Goal: Task Accomplishment & Management: Use online tool/utility

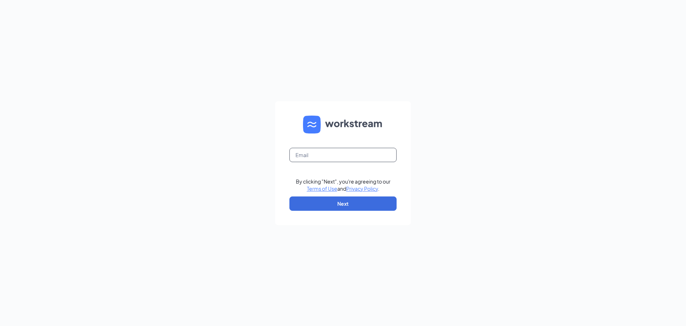
click at [292, 155] on input "text" at bounding box center [342, 155] width 107 height 14
type input "[EMAIL_ADDRESS][DOMAIN_NAME]"
click at [329, 202] on button "Next" at bounding box center [342, 203] width 107 height 14
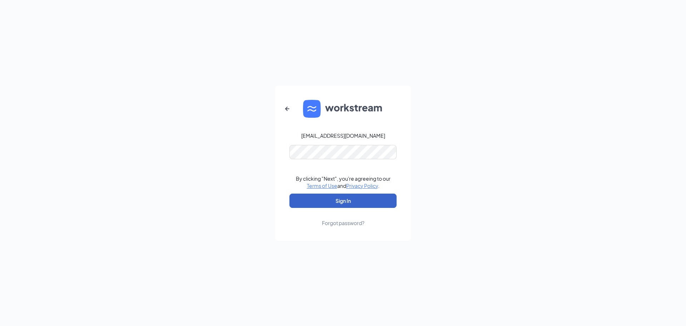
click at [355, 200] on button "Sign In" at bounding box center [342, 200] width 107 height 14
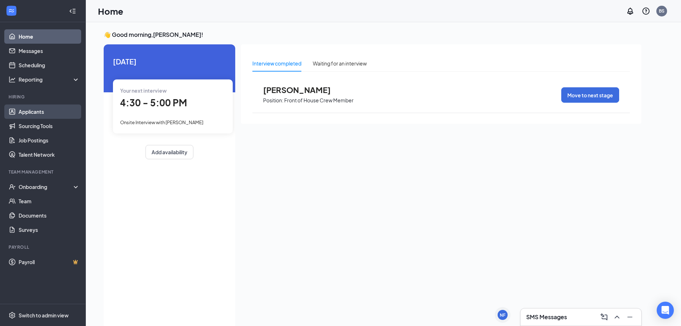
click at [30, 111] on link "Applicants" at bounding box center [49, 111] width 61 height 14
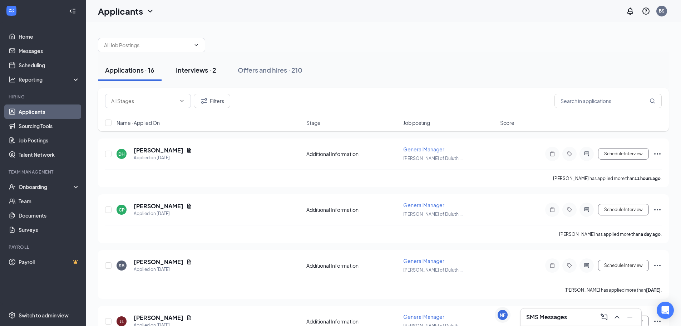
click at [195, 70] on div "Interviews · 2" at bounding box center [196, 69] width 40 height 9
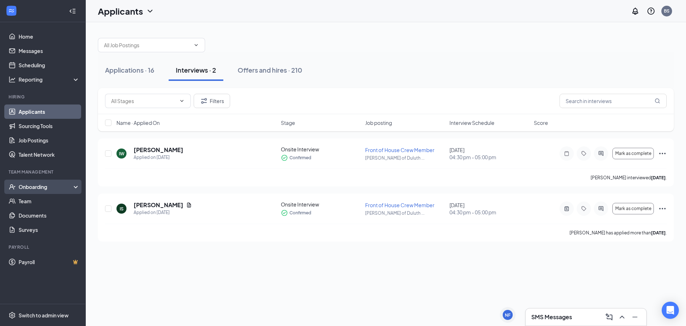
click at [32, 185] on div "Onboarding" at bounding box center [46, 186] width 55 height 7
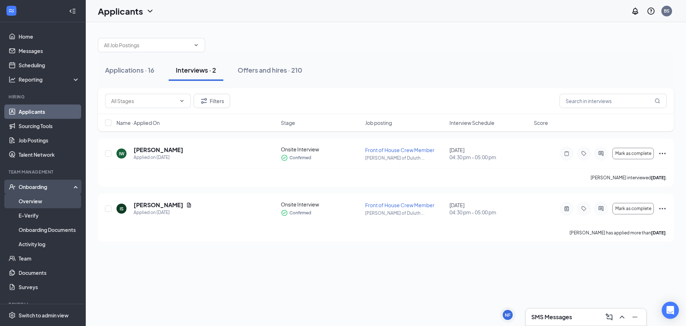
click at [29, 200] on link "Overview" at bounding box center [49, 201] width 61 height 14
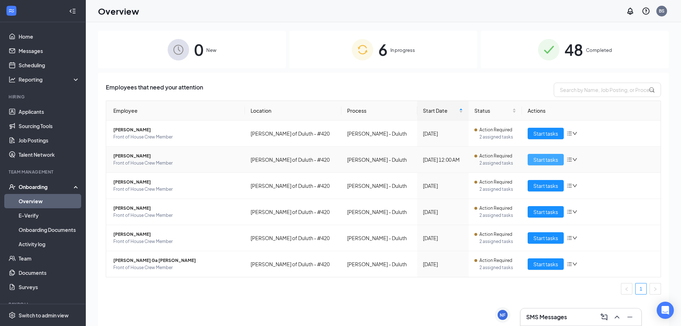
click at [548, 159] on span "Start tasks" at bounding box center [545, 159] width 25 height 8
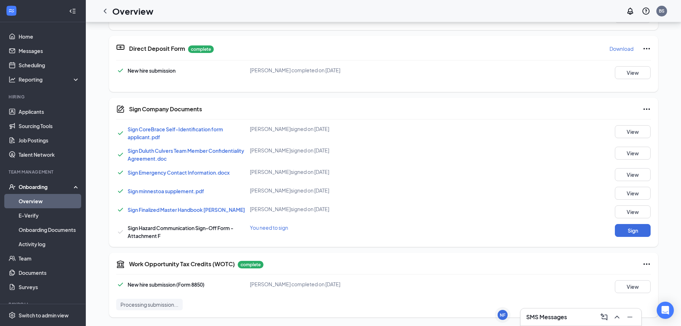
scroll to position [262, 0]
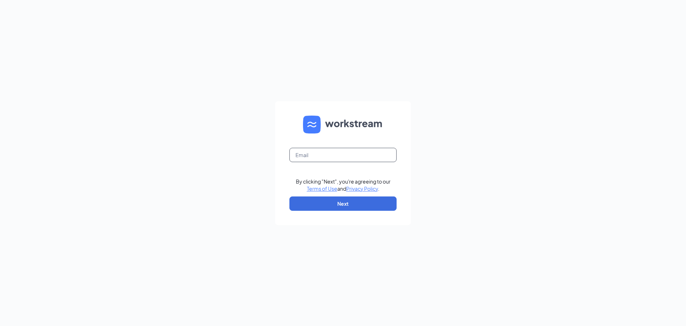
click at [293, 155] on input "text" at bounding box center [342, 155] width 107 height 14
type input "[EMAIL_ADDRESS][DOMAIN_NAME]"
click at [342, 202] on button "Next" at bounding box center [342, 203] width 107 height 14
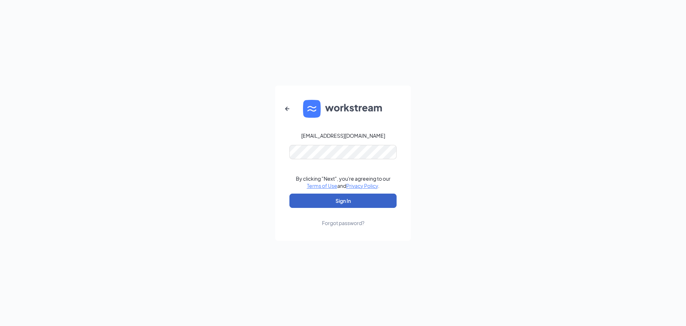
click at [350, 197] on button "Sign In" at bounding box center [342, 200] width 107 height 14
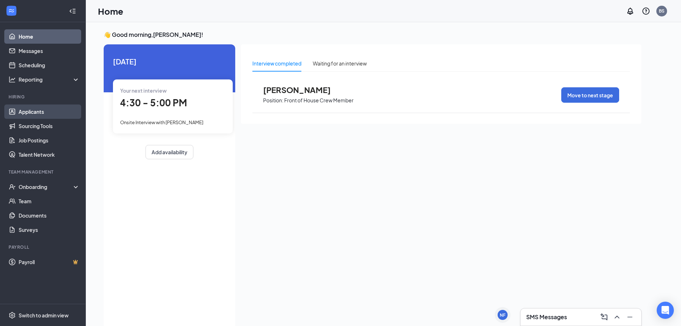
click at [36, 109] on link "Applicants" at bounding box center [49, 111] width 61 height 14
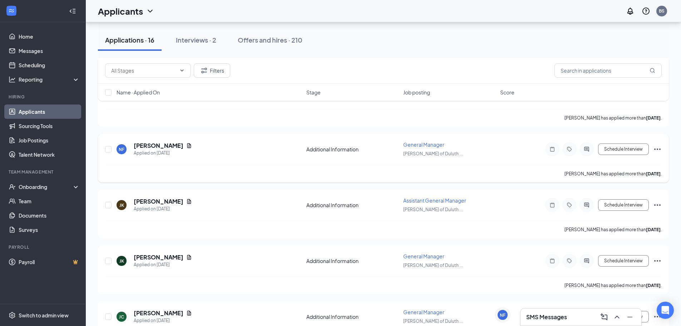
scroll to position [558, 0]
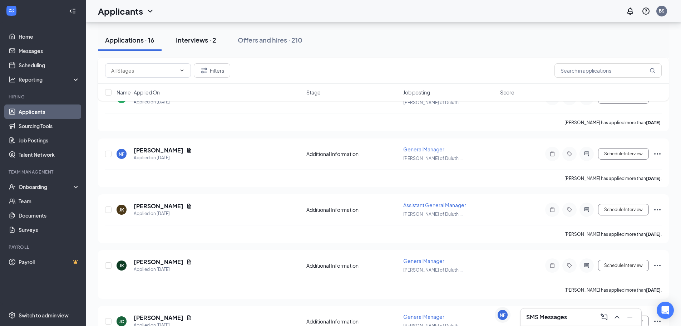
click at [190, 40] on div "Interviews · 2" at bounding box center [196, 39] width 40 height 9
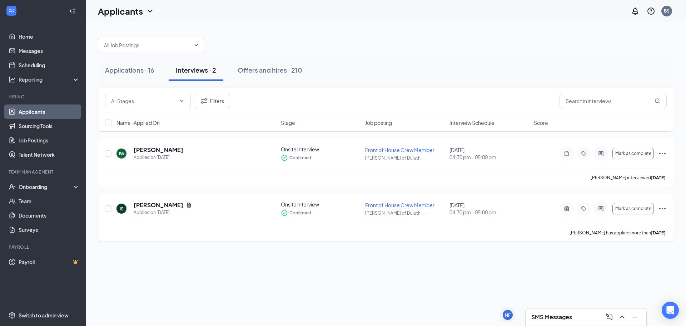
click at [663, 207] on icon "Ellipses" at bounding box center [662, 208] width 9 height 9
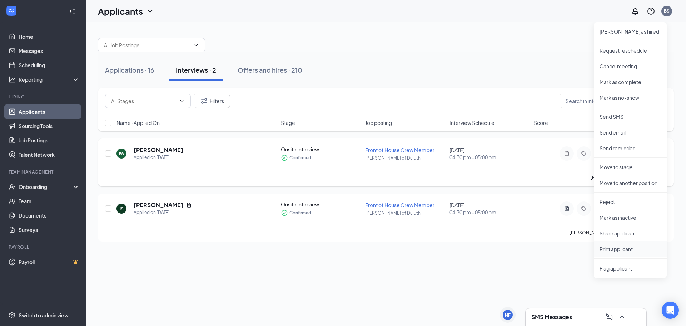
click at [614, 249] on p "Print applicant" at bounding box center [630, 248] width 61 height 7
